Goal: Entertainment & Leisure: Consume media (video, audio)

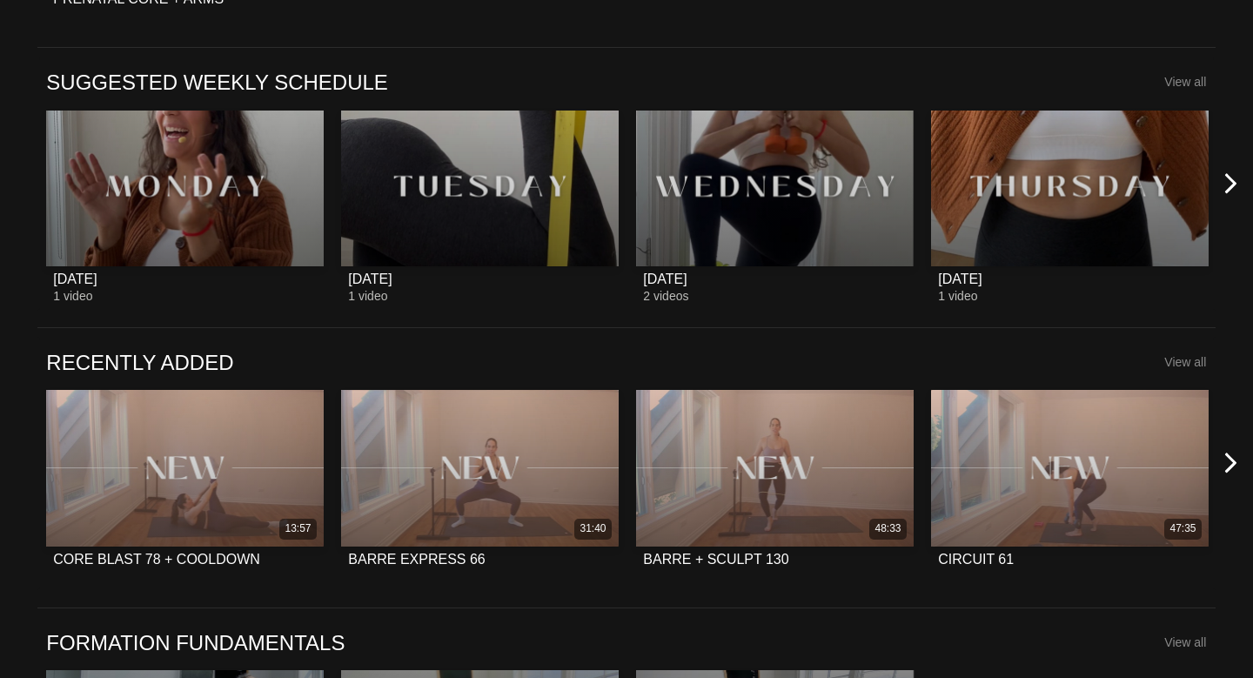
scroll to position [1087, 0]
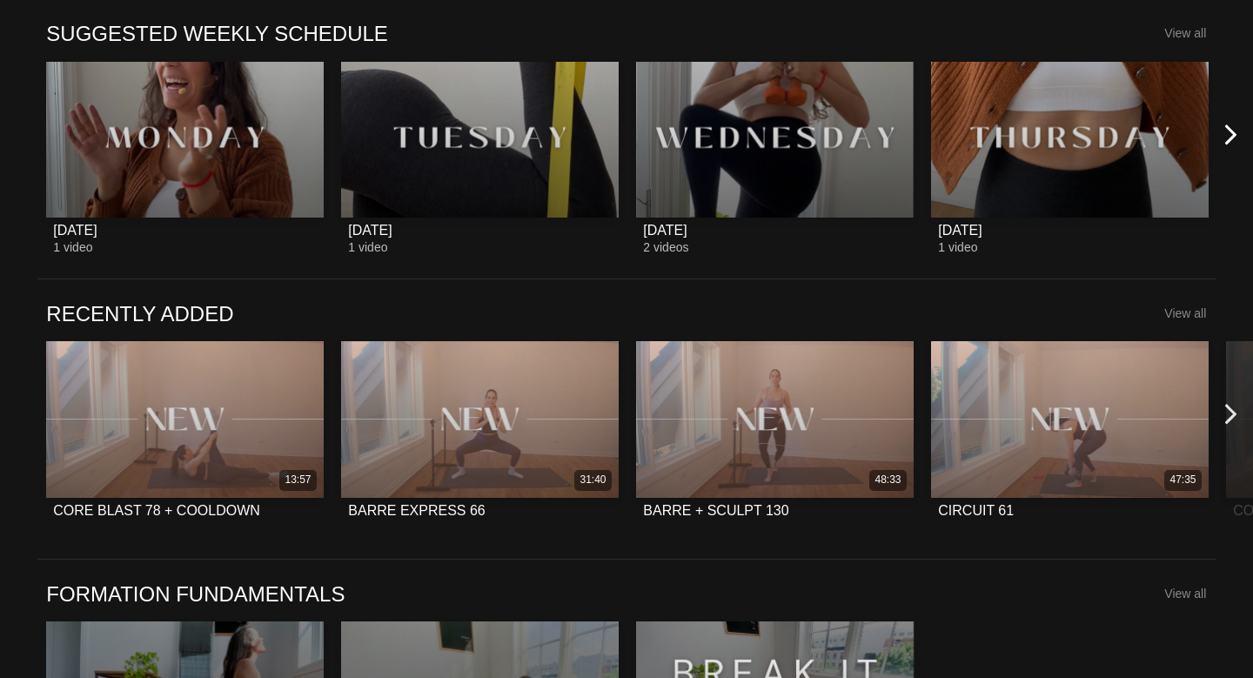
click at [1230, 412] on icon at bounding box center [1231, 415] width 22 height 22
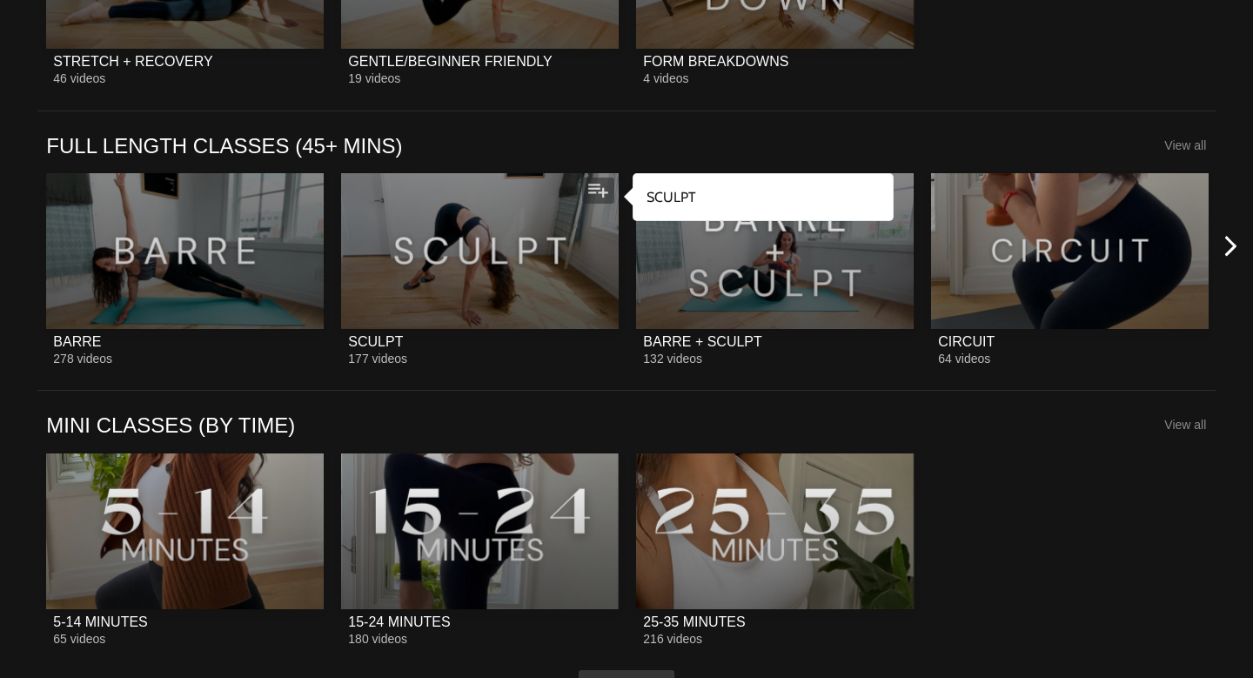
scroll to position [1846, 0]
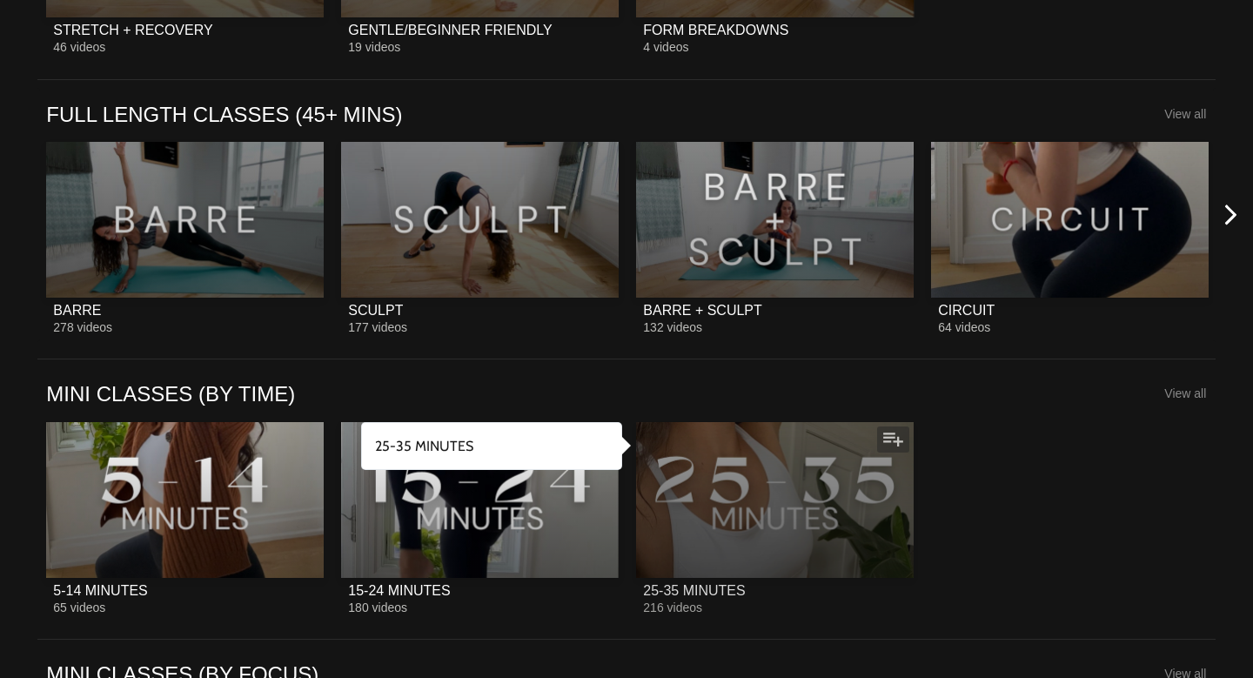
click at [840, 498] on div at bounding box center [775, 500] width 278 height 156
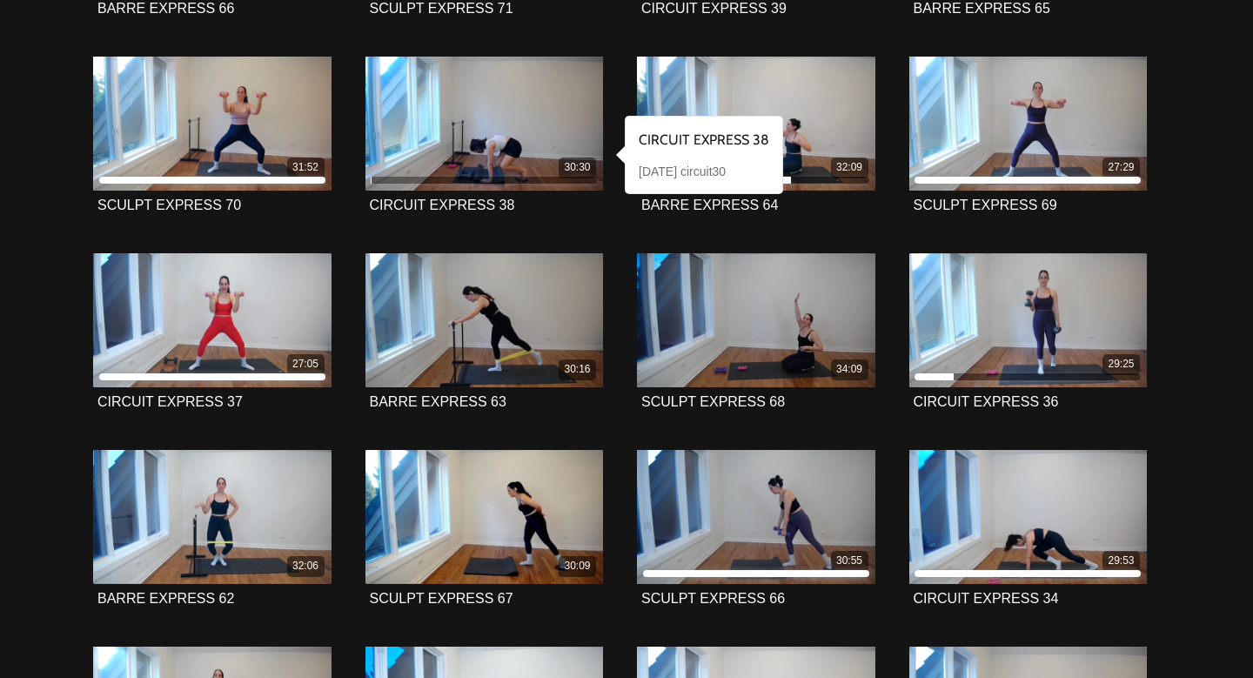
scroll to position [664, 0]
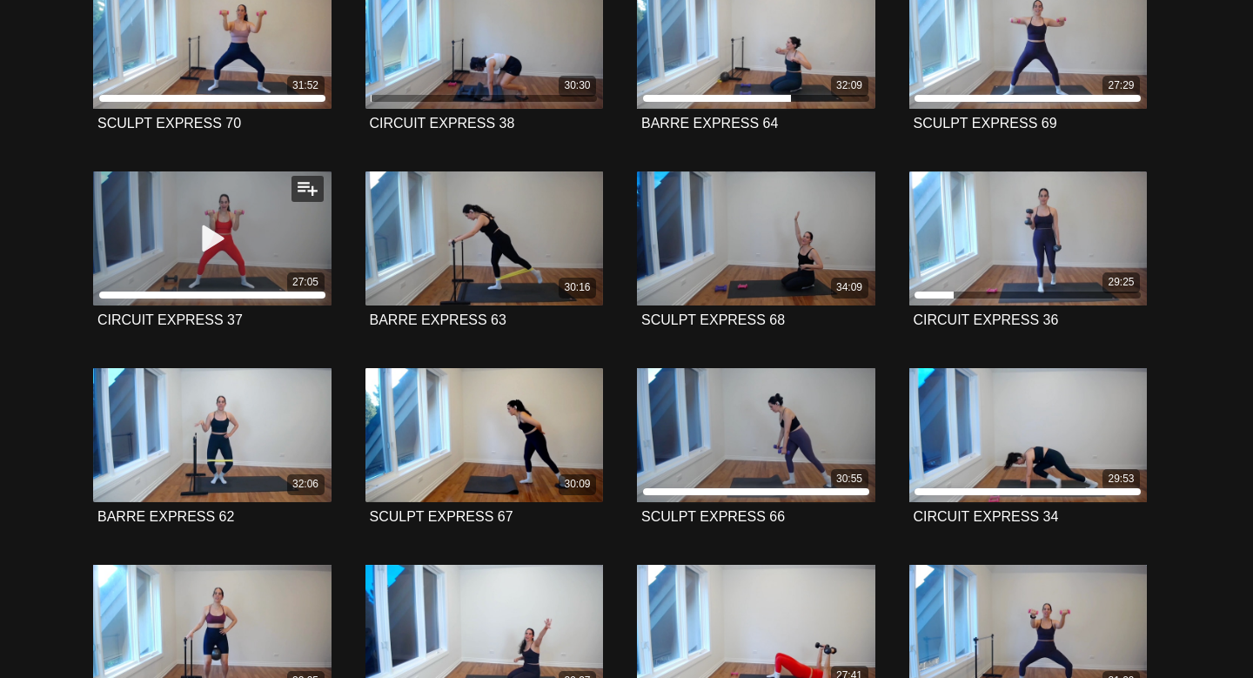
click at [211, 237] on icon at bounding box center [212, 238] width 52 height 30
